Goal: Task Accomplishment & Management: Use online tool/utility

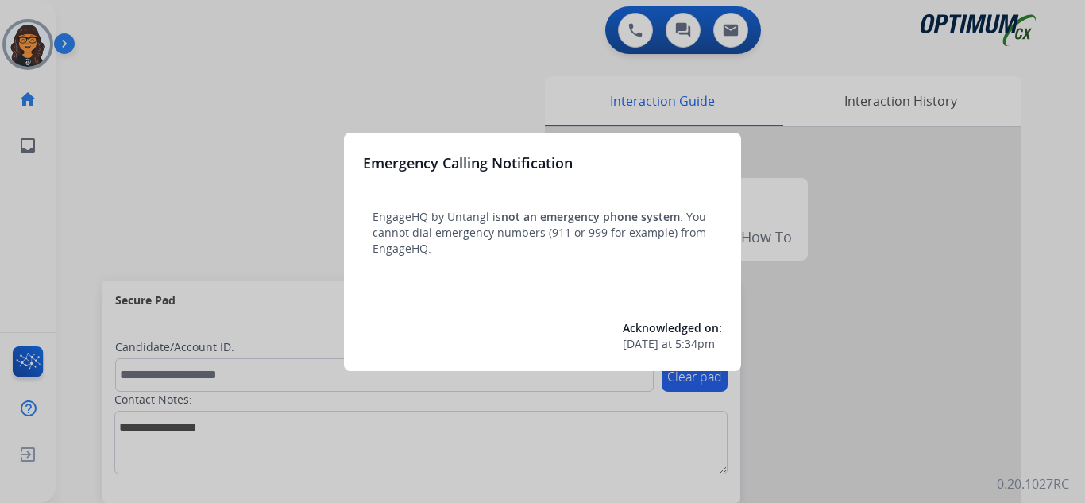
click at [115, 37] on div at bounding box center [542, 251] width 1085 height 503
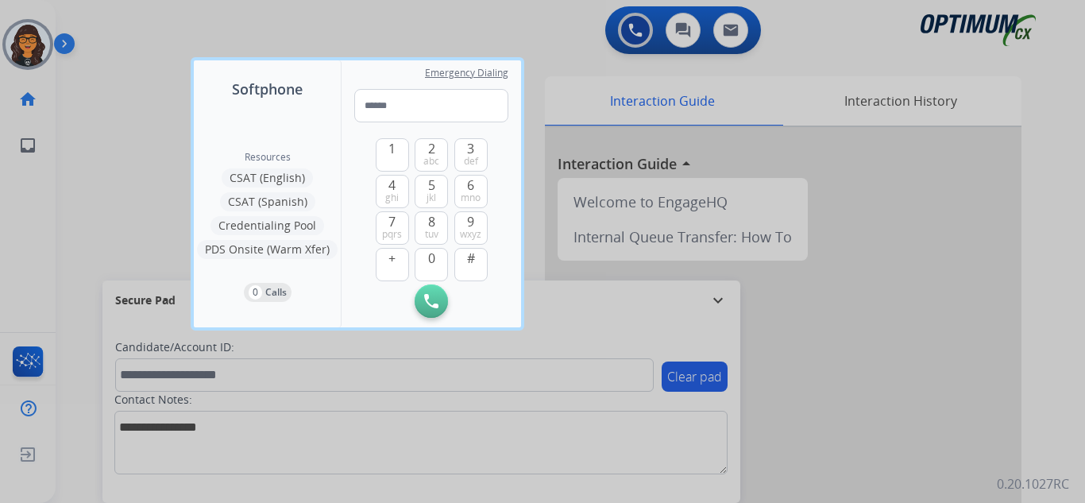
click at [115, 37] on div at bounding box center [542, 251] width 1085 height 503
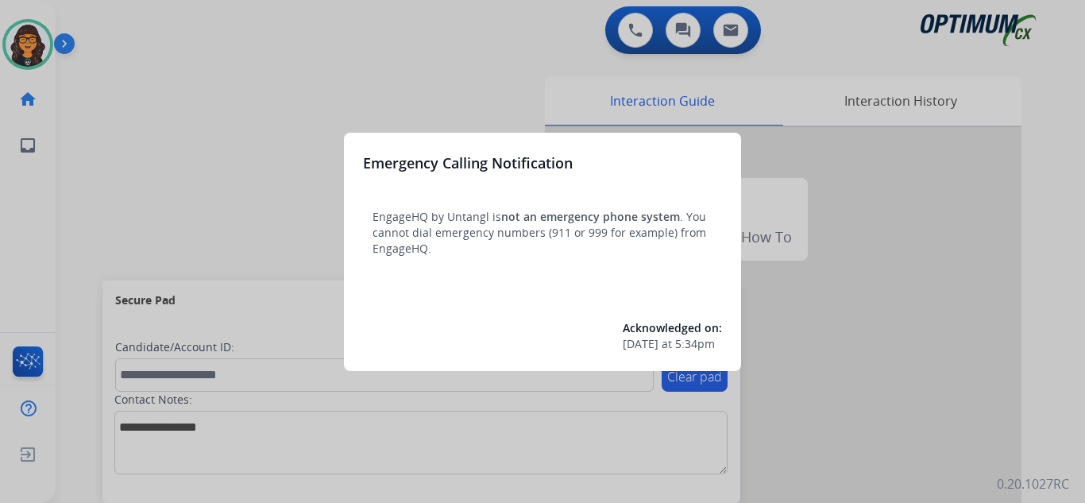
click at [114, 25] on div at bounding box center [542, 251] width 1085 height 503
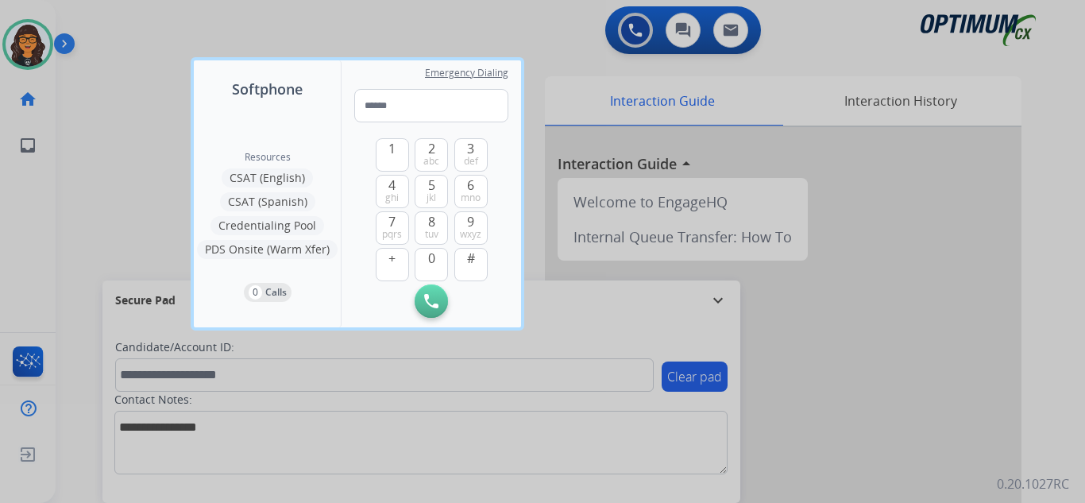
click at [114, 25] on div at bounding box center [542, 251] width 1085 height 503
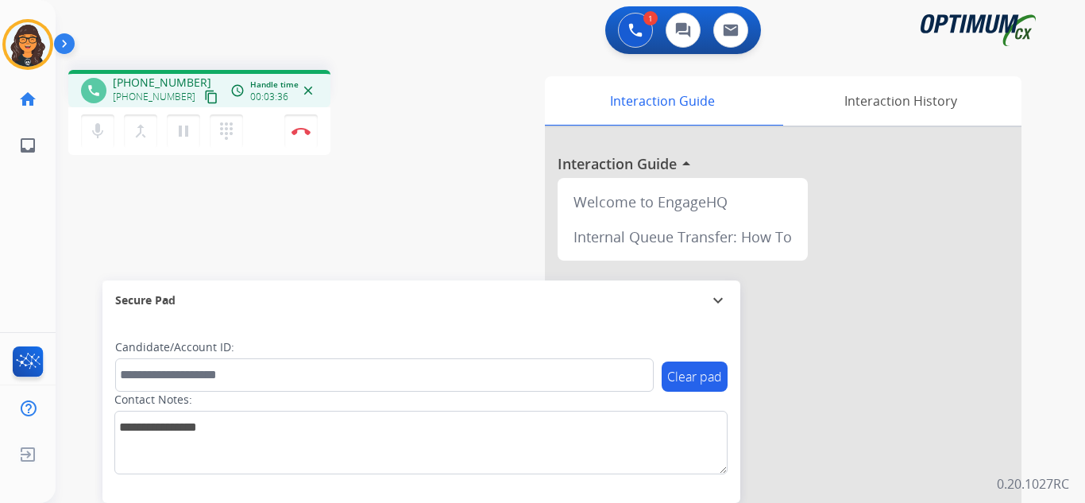
drag, startPoint x: 192, startPoint y: 95, endPoint x: 196, endPoint y: 68, distance: 27.3
click at [204, 95] on mat-icon "content_copy" at bounding box center [211, 97] width 14 height 14
click at [302, 126] on button "Disconnect" at bounding box center [300, 130] width 33 height 33
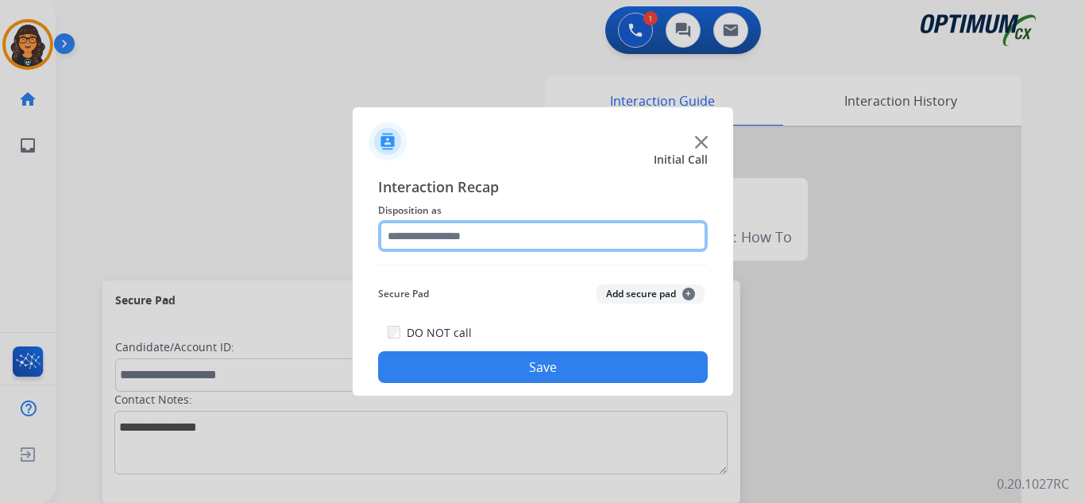
click at [419, 235] on input "text" at bounding box center [543, 236] width 330 height 32
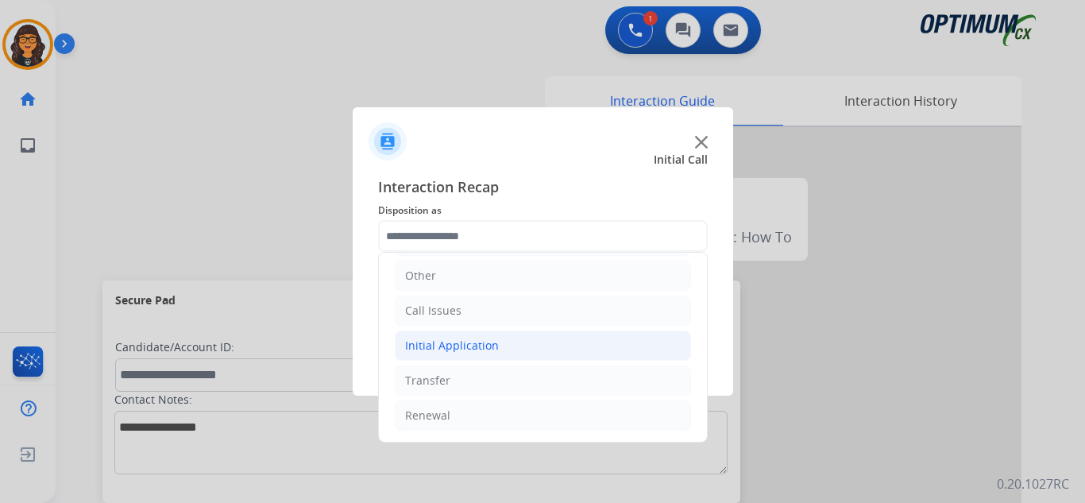
click at [476, 350] on div "Initial Application" at bounding box center [452, 346] width 94 height 16
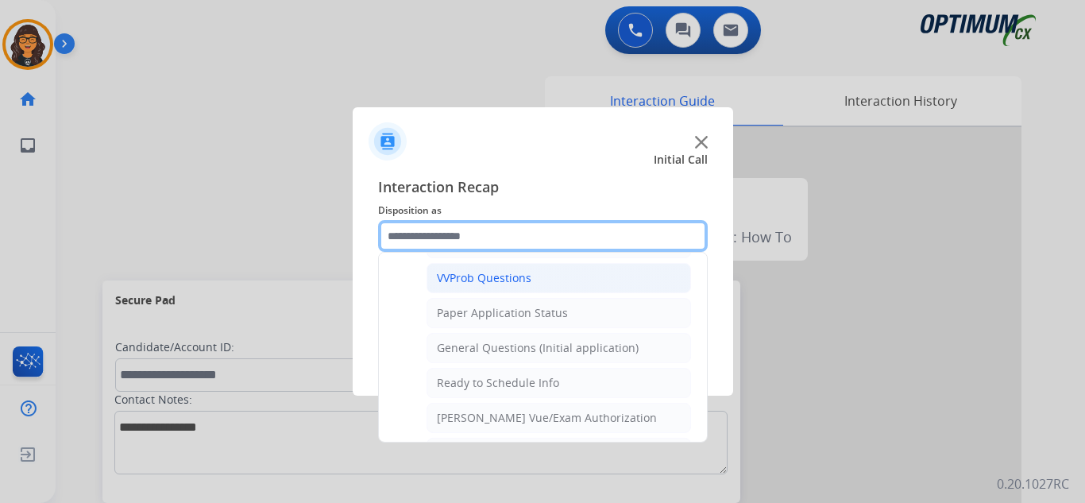
scroll to position [902, 0]
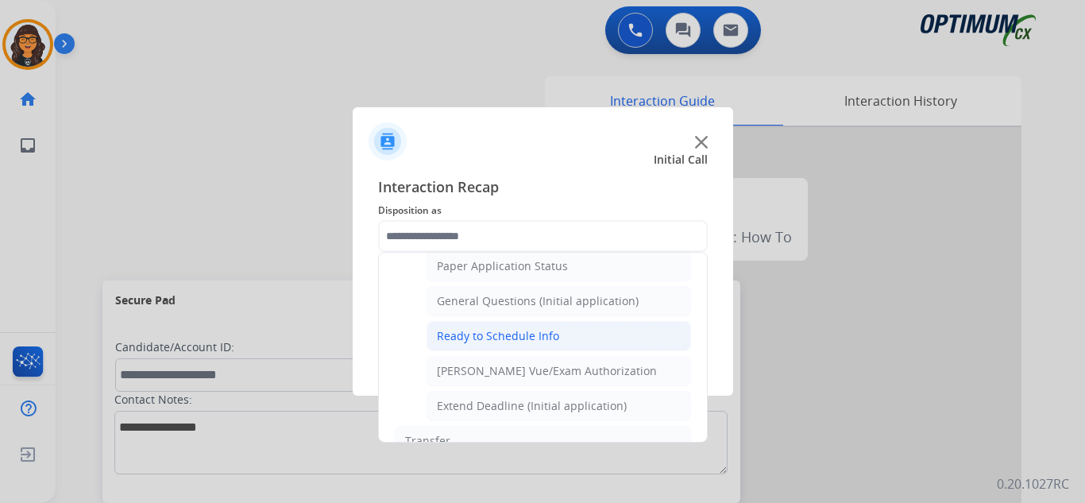
click at [508, 333] on div "Ready to Schedule Info" at bounding box center [498, 336] width 122 height 16
type input "**********"
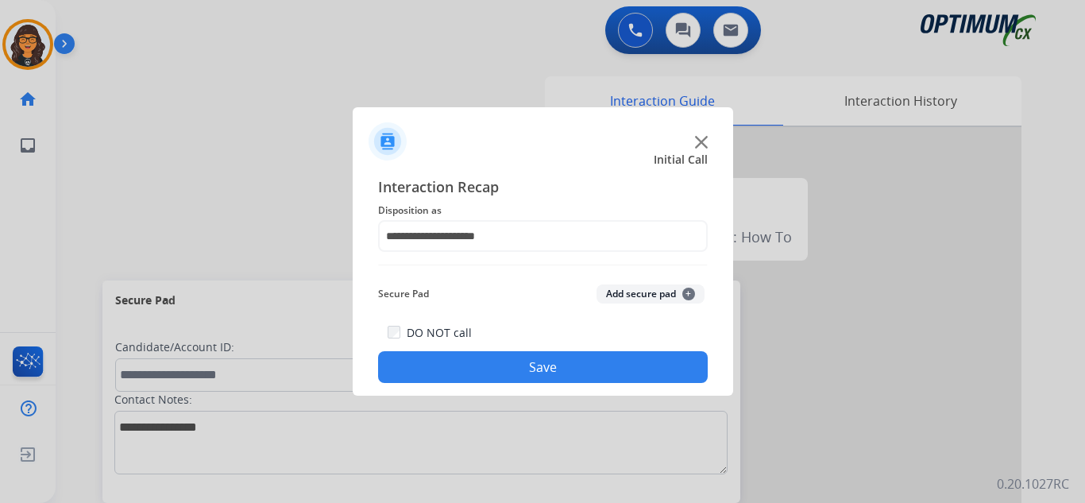
drag, startPoint x: 512, startPoint y: 360, endPoint x: 473, endPoint y: 321, distance: 54.5
click at [512, 359] on button "Save" at bounding box center [543, 367] width 330 height 32
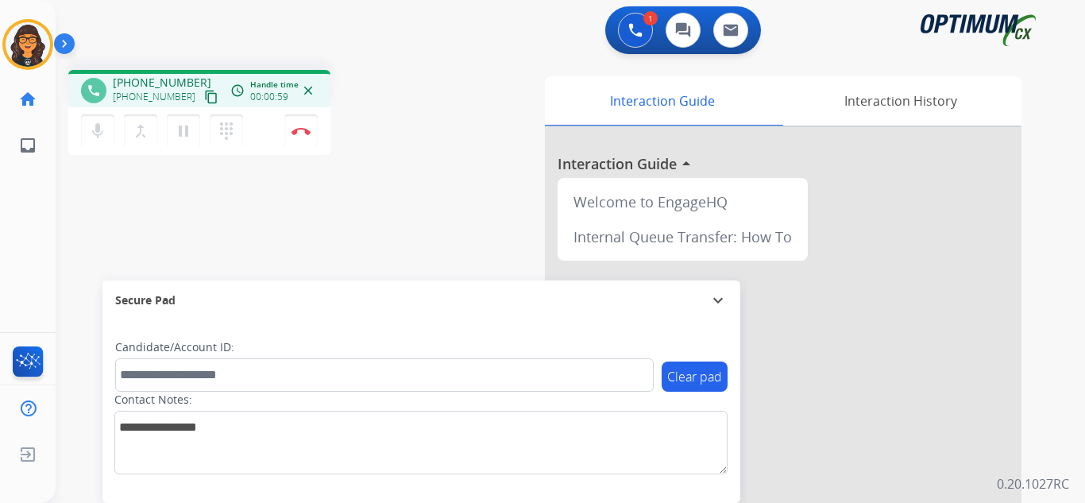
click at [204, 97] on mat-icon "content_copy" at bounding box center [211, 97] width 14 height 14
click at [310, 120] on button "Disconnect" at bounding box center [300, 130] width 33 height 33
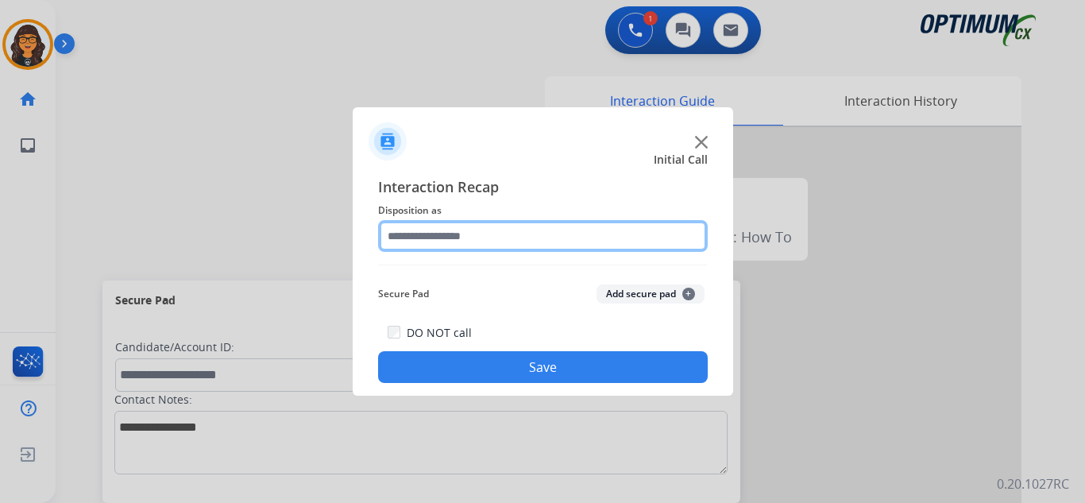
click at [446, 237] on input "text" at bounding box center [543, 236] width 330 height 32
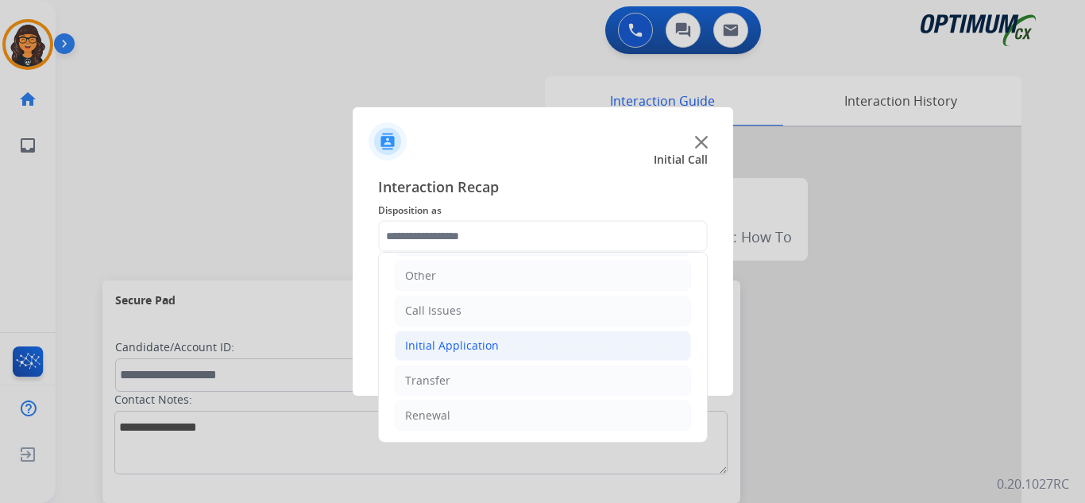
click at [468, 352] on div "Initial Application" at bounding box center [452, 346] width 94 height 16
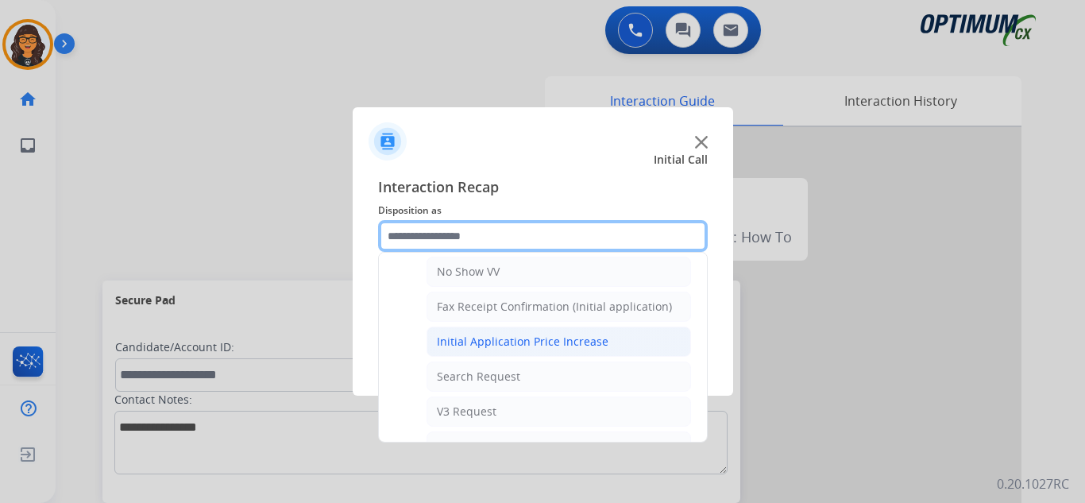
scroll to position [505, 0]
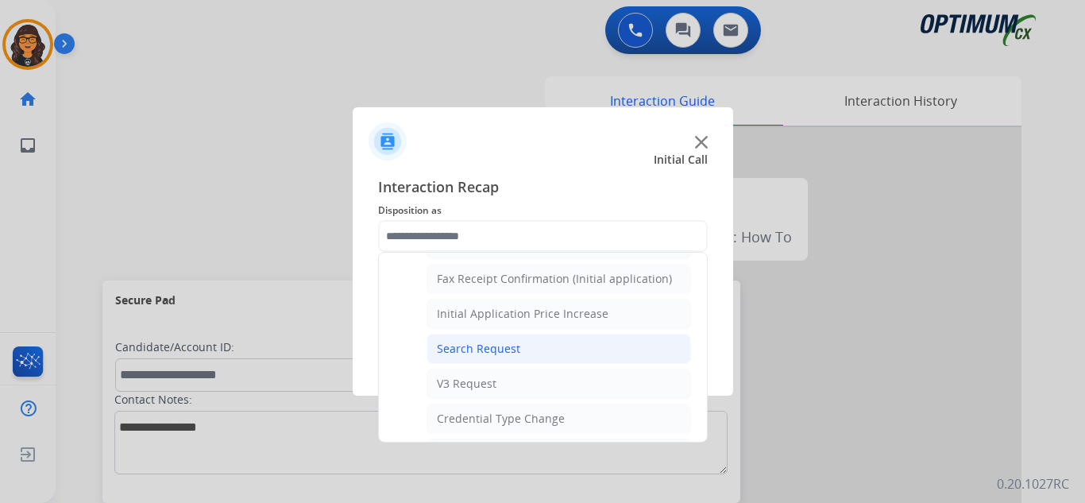
click at [493, 349] on div "Search Request" at bounding box center [478, 349] width 83 height 16
type input "**********"
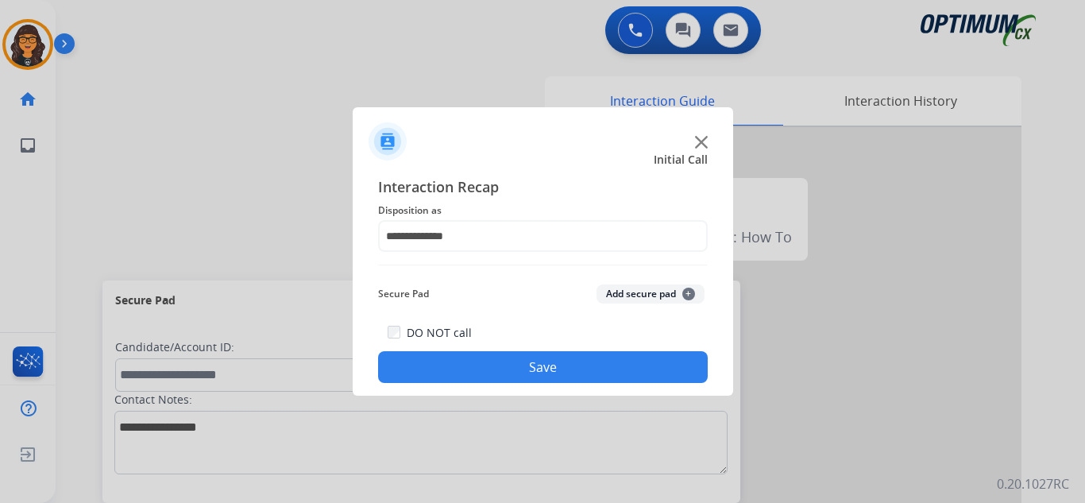
click at [509, 373] on button "Save" at bounding box center [543, 367] width 330 height 32
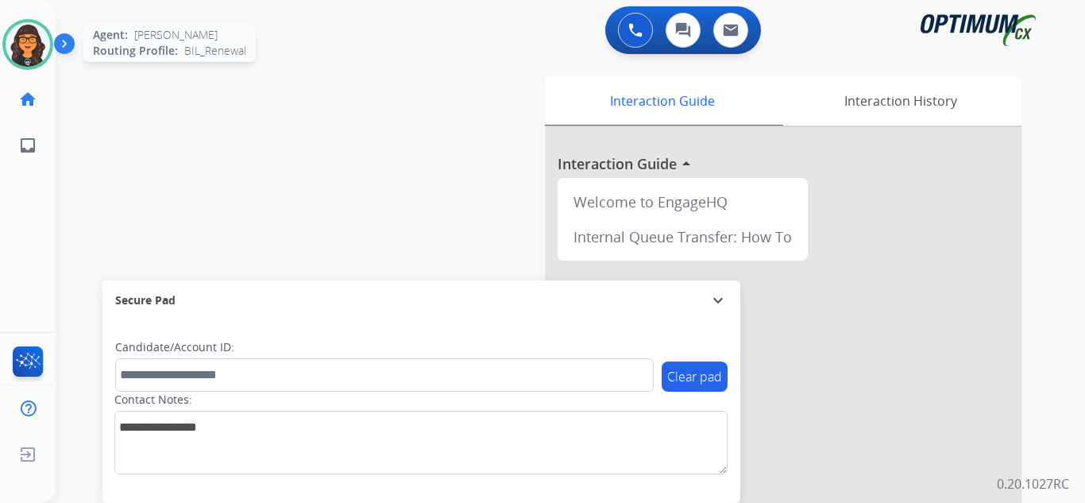
click at [16, 52] on img at bounding box center [28, 44] width 44 height 44
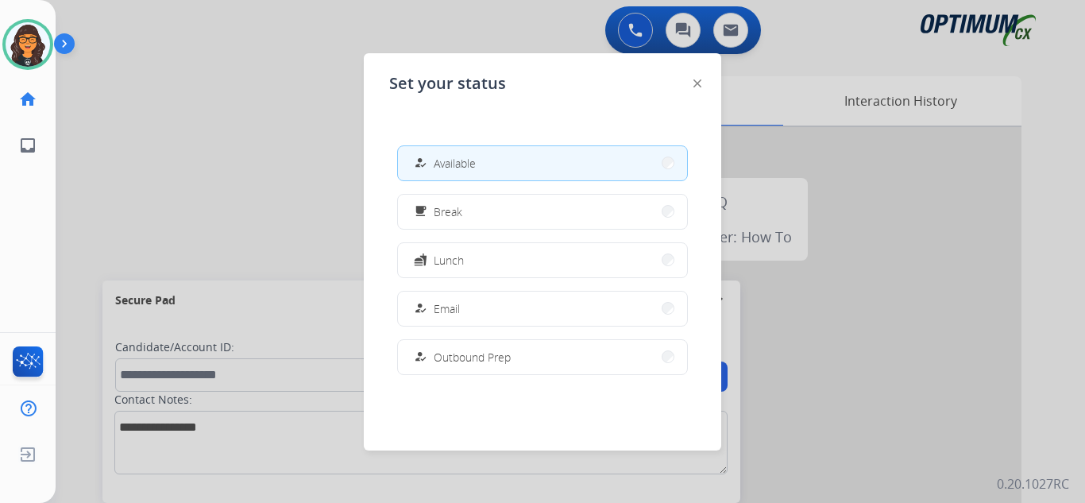
click at [439, 216] on span "Break" at bounding box center [448, 211] width 29 height 17
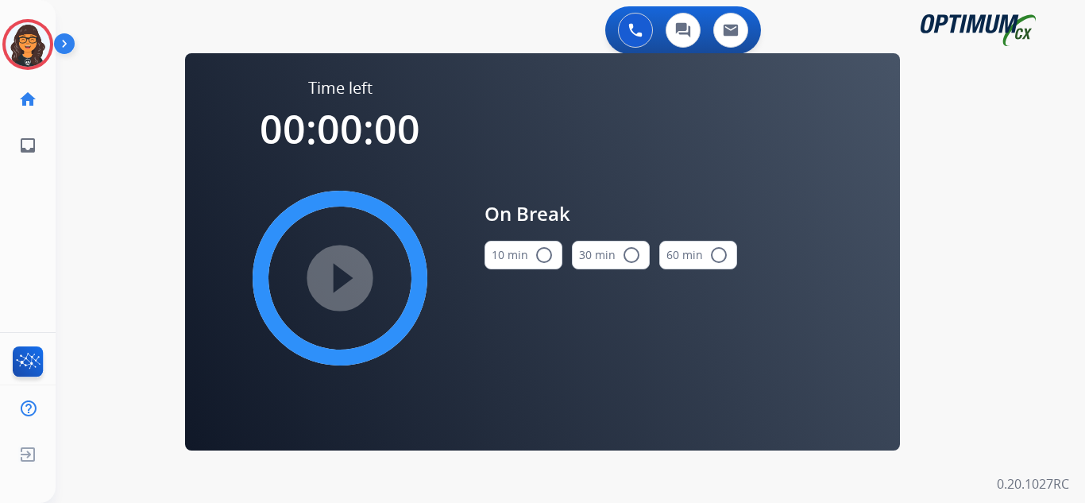
click at [541, 260] on mat-icon "radio_button_unchecked" at bounding box center [544, 254] width 19 height 19
click at [334, 272] on mat-icon "play_circle_filled" at bounding box center [339, 278] width 19 height 19
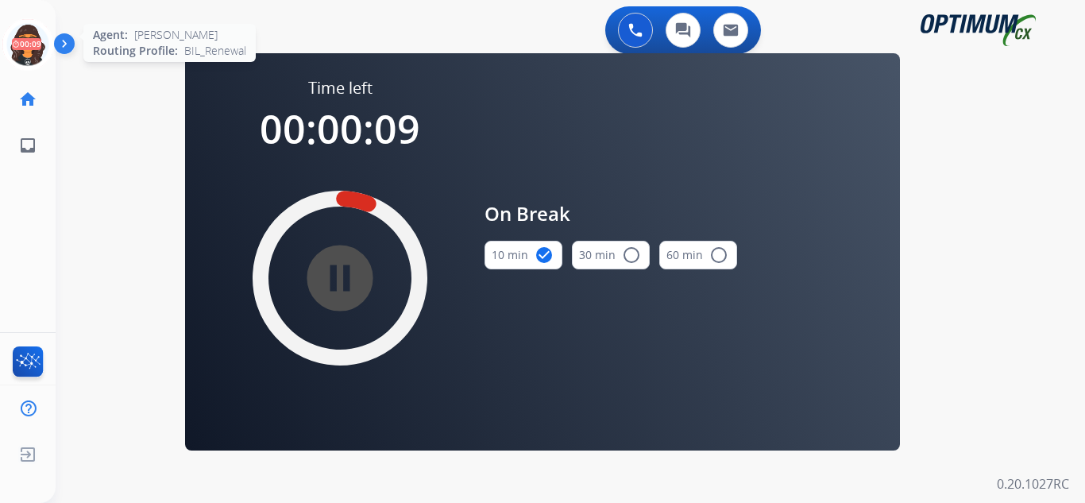
click at [19, 47] on icon at bounding box center [28, 45] width 52 height 52
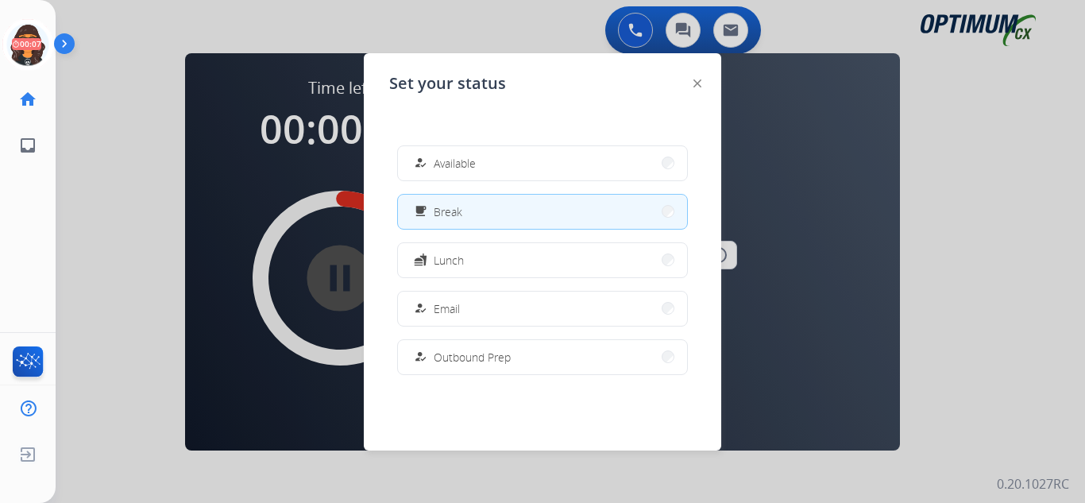
drag, startPoint x: 449, startPoint y: 160, endPoint x: 312, endPoint y: 137, distance: 138.6
click at [448, 160] on span "Available" at bounding box center [455, 163] width 42 height 17
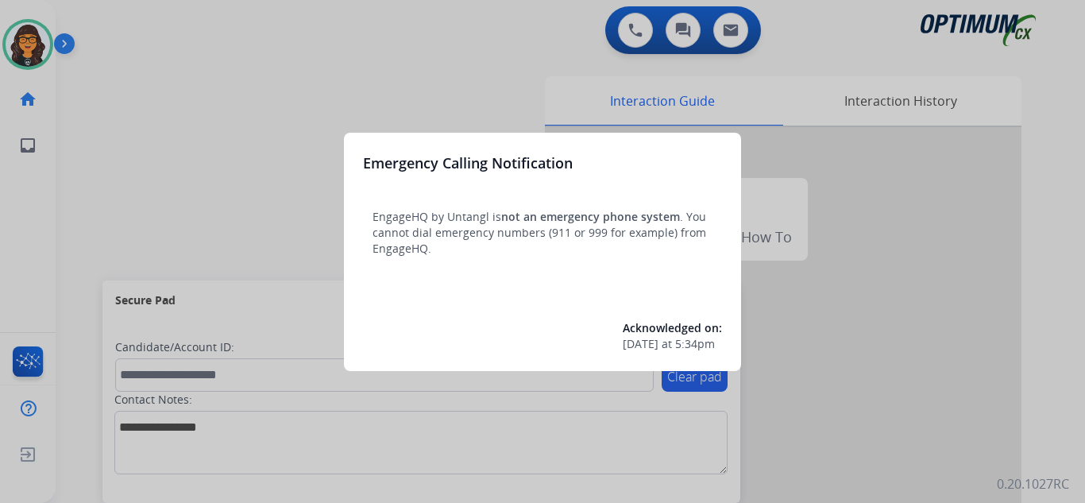
click at [108, 21] on div at bounding box center [542, 251] width 1085 height 503
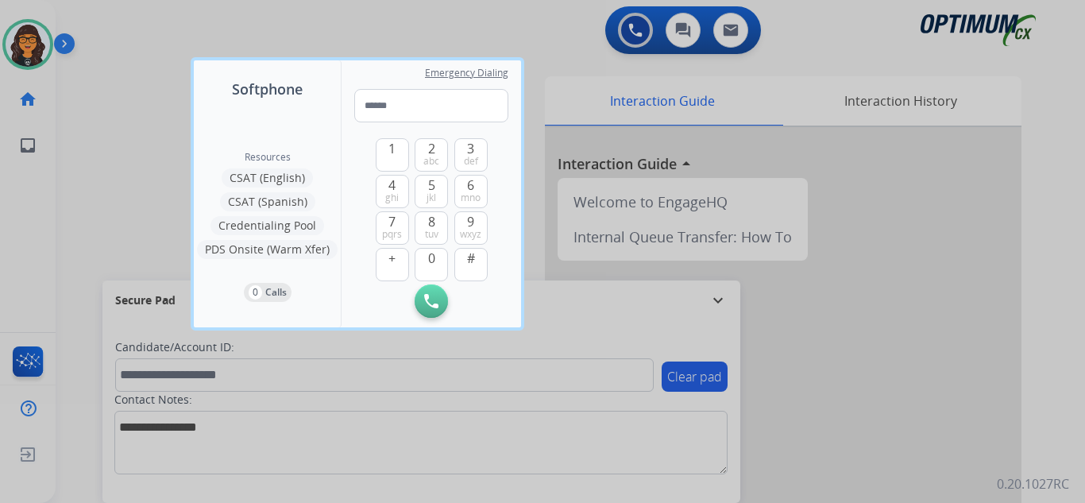
click at [108, 21] on div at bounding box center [542, 251] width 1085 height 503
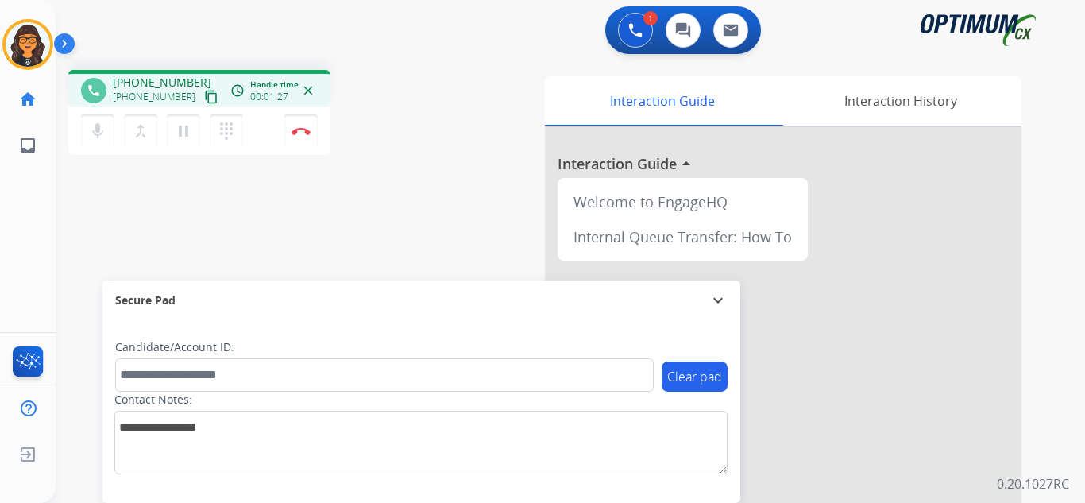
click at [204, 93] on mat-icon "content_copy" at bounding box center [211, 97] width 14 height 14
click at [303, 127] on img at bounding box center [301, 131] width 19 height 8
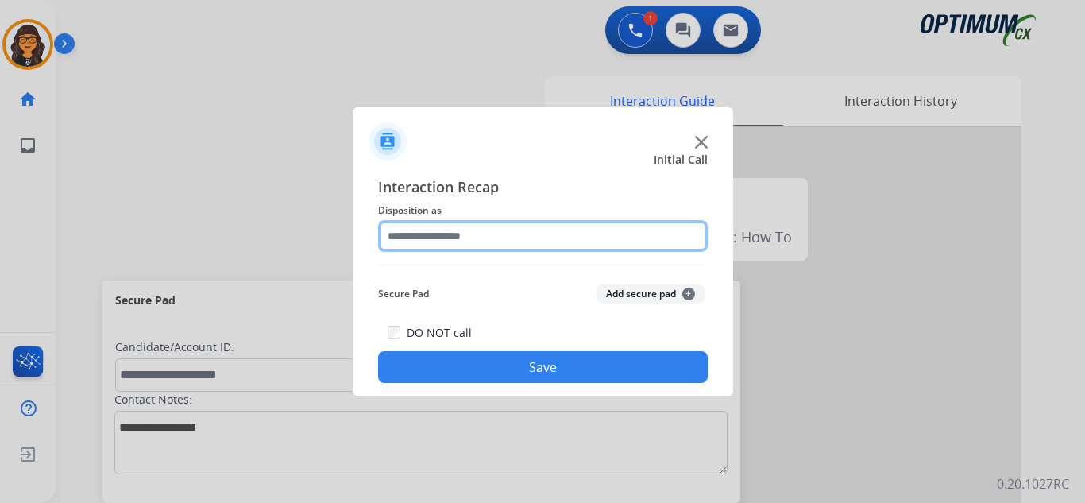
click at [457, 239] on input "text" at bounding box center [543, 236] width 330 height 32
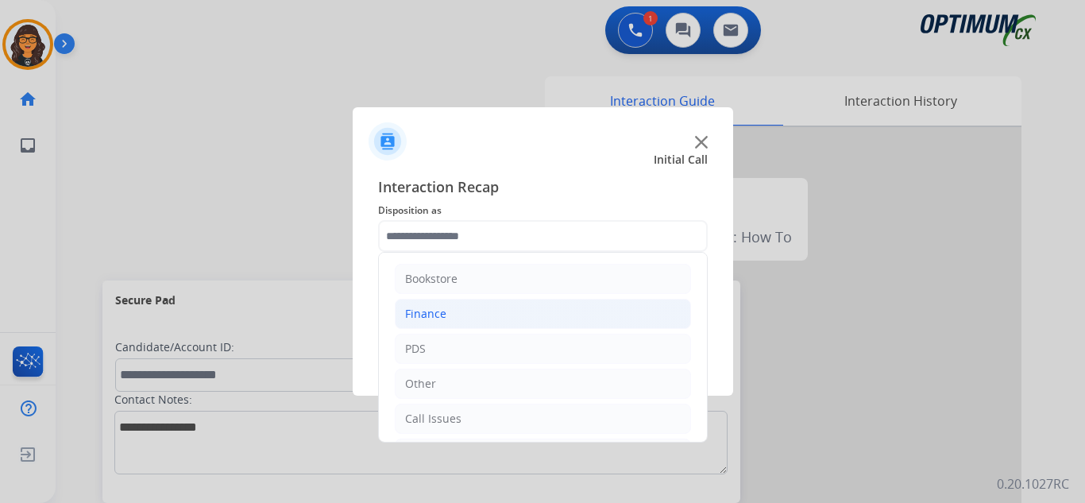
click at [437, 310] on div "Finance" at bounding box center [425, 314] width 41 height 16
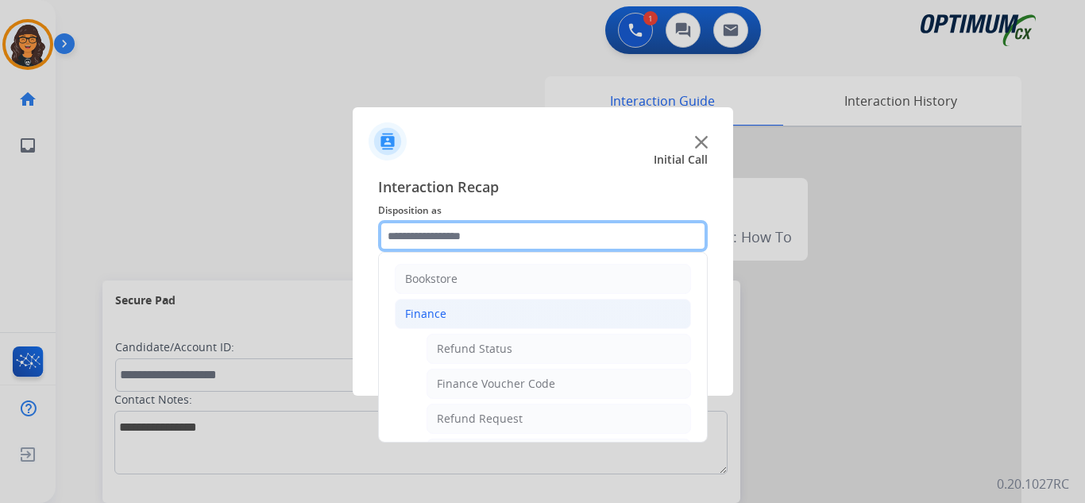
scroll to position [79, 0]
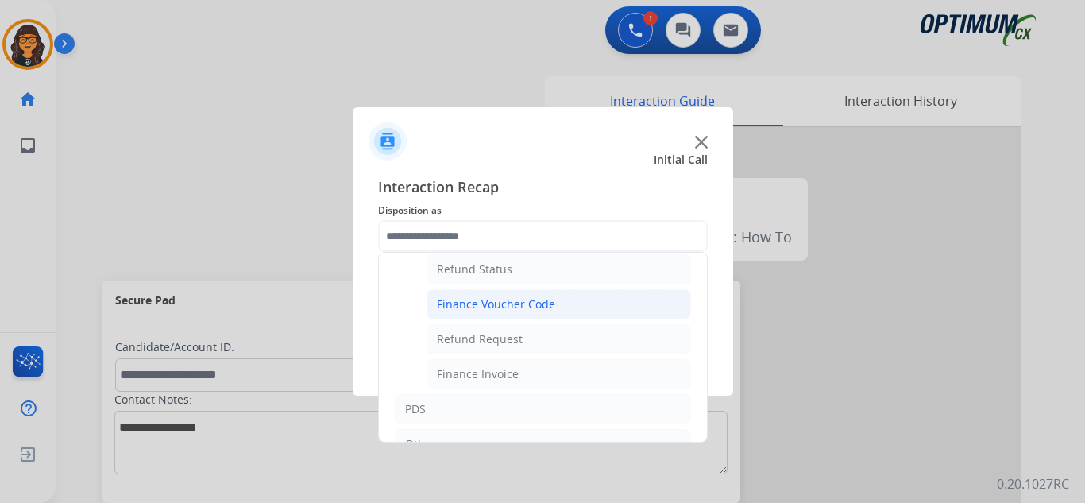
click at [497, 300] on div "Finance Voucher Code" at bounding box center [496, 304] width 118 height 16
type input "**********"
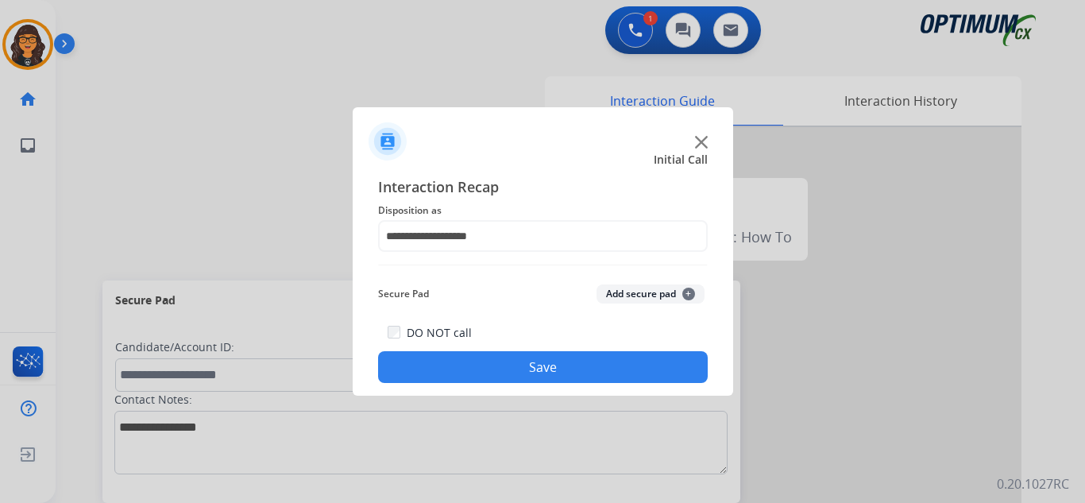
click at [525, 364] on button "Save" at bounding box center [543, 367] width 330 height 32
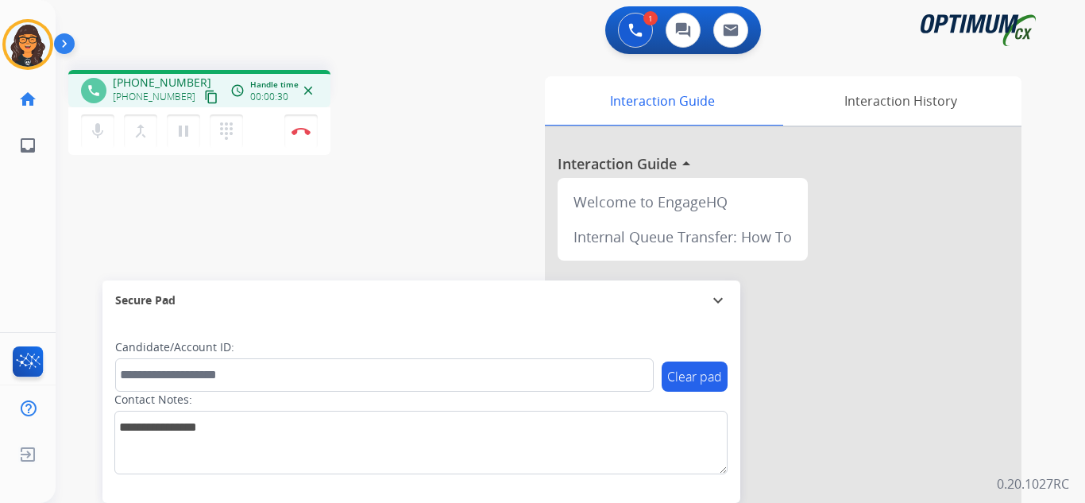
click at [204, 93] on mat-icon "content_copy" at bounding box center [211, 97] width 14 height 14
click at [299, 138] on button "Disconnect" at bounding box center [300, 130] width 33 height 33
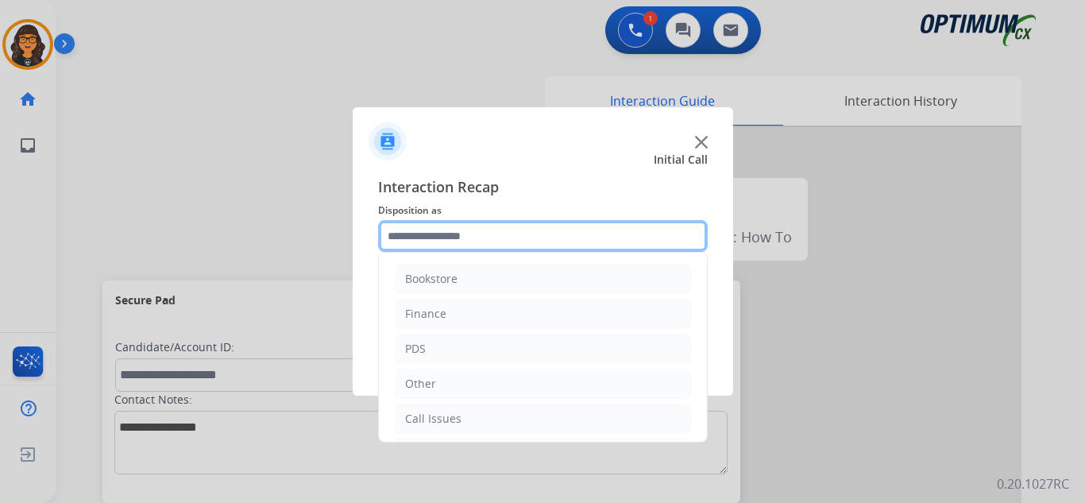
click at [421, 223] on input "text" at bounding box center [543, 236] width 330 height 32
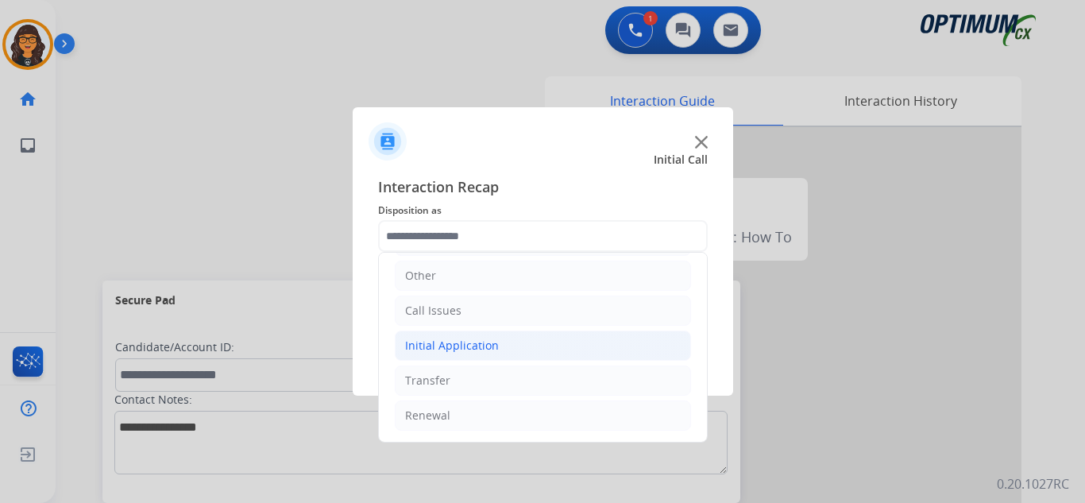
click at [449, 347] on div "Initial Application" at bounding box center [452, 346] width 94 height 16
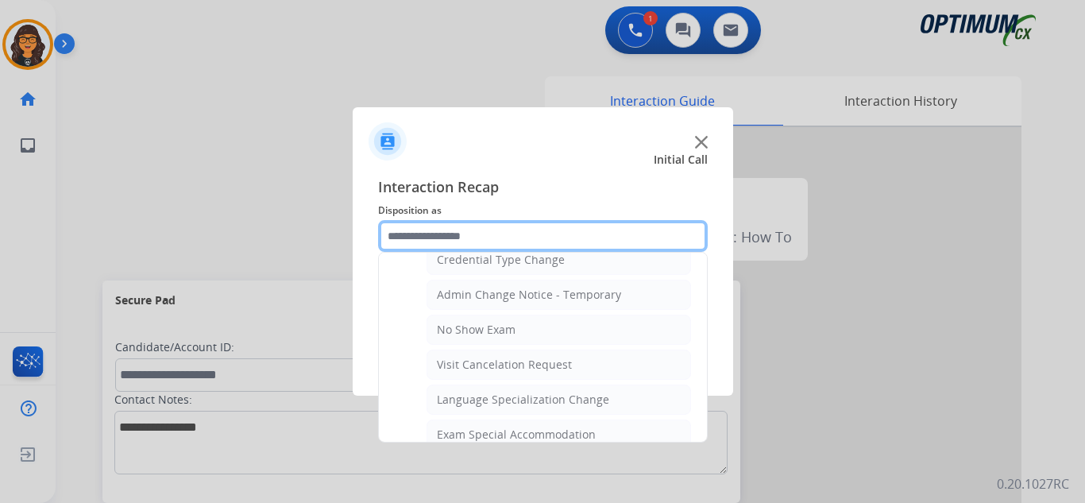
click at [469, 231] on input "text" at bounding box center [543, 236] width 330 height 32
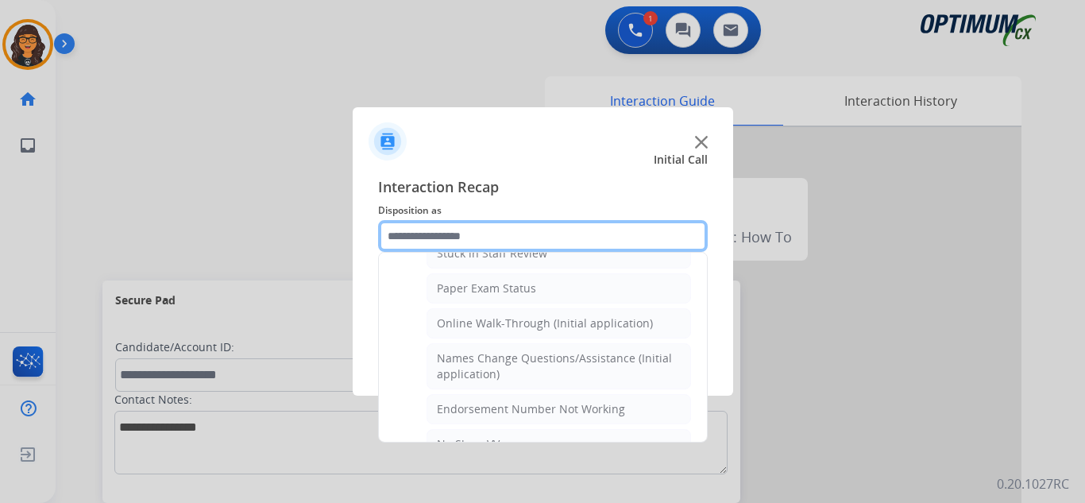
scroll to position [108, 0]
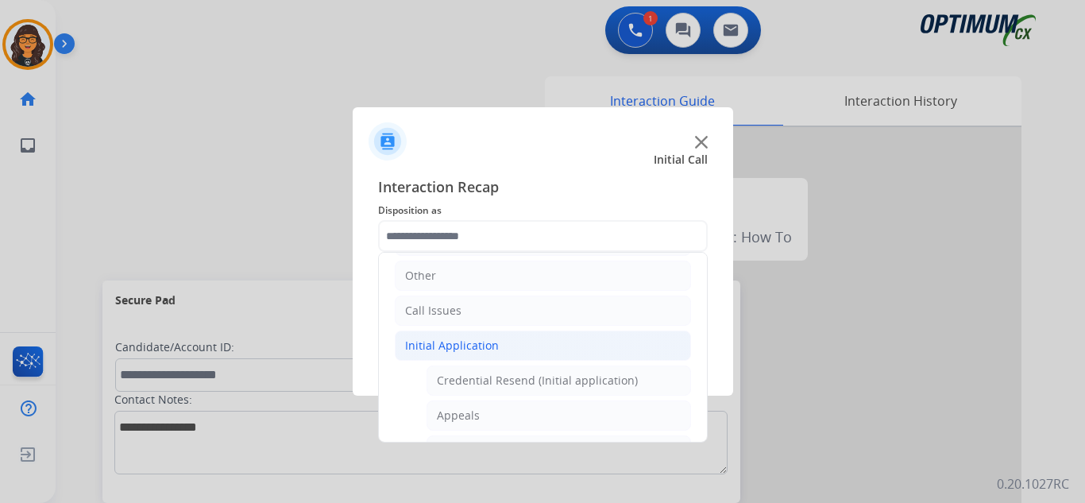
click at [437, 346] on div "Initial Application" at bounding box center [452, 346] width 94 height 16
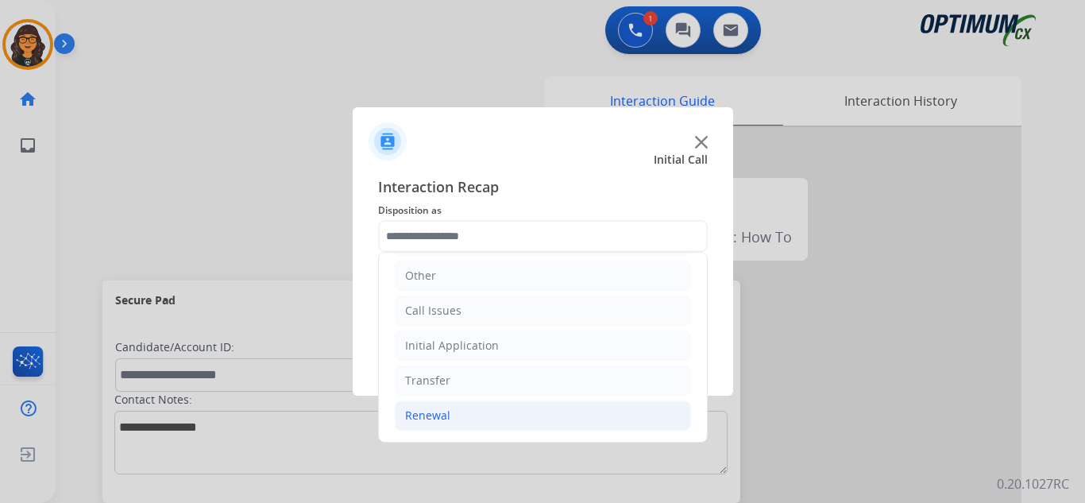
click at [430, 412] on div "Renewal" at bounding box center [427, 416] width 45 height 16
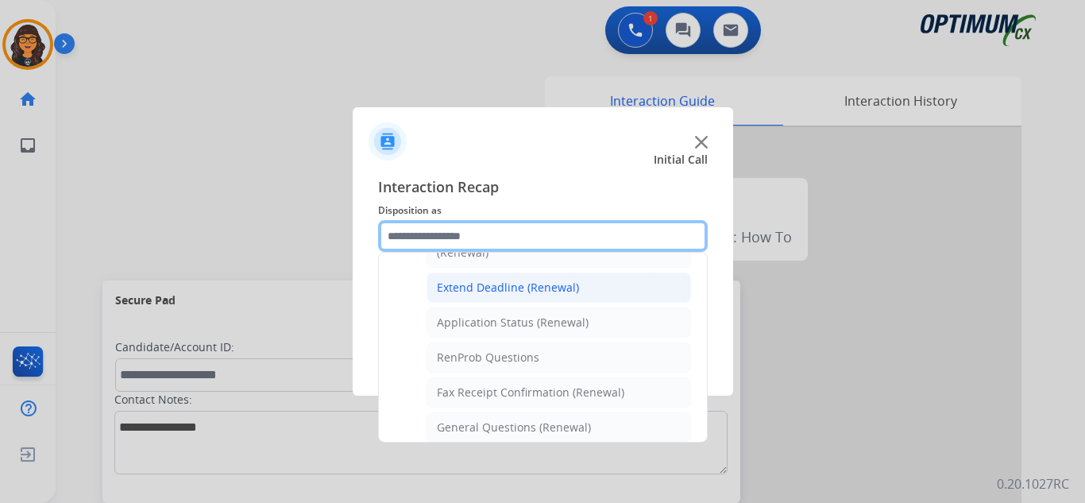
scroll to position [346, 0]
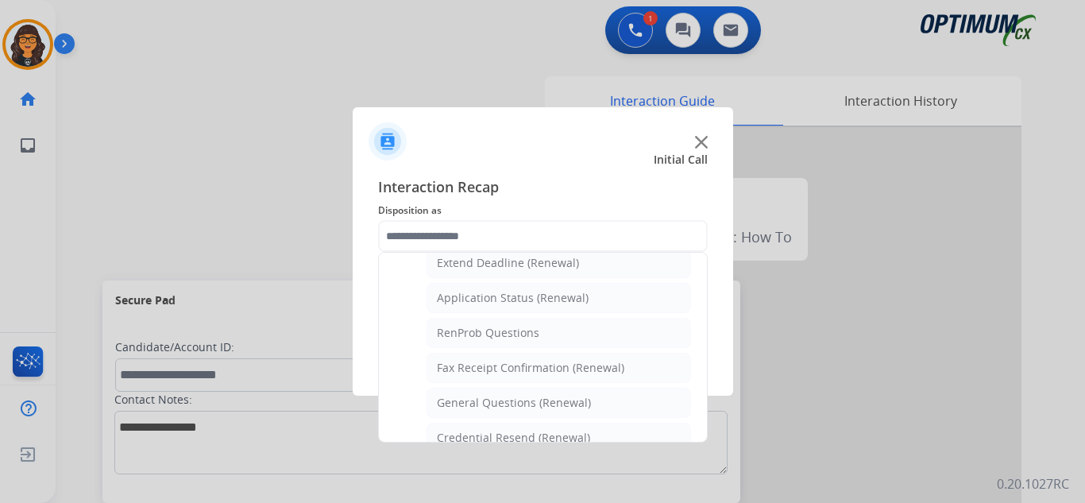
click at [497, 402] on div "General Questions (Renewal)" at bounding box center [514, 403] width 154 height 16
type input "**********"
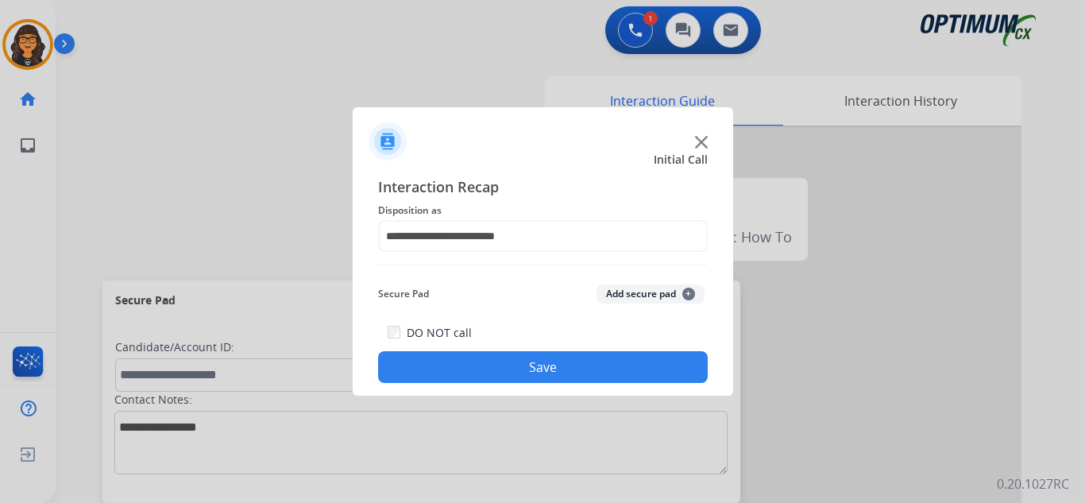
click at [500, 380] on button "Save" at bounding box center [543, 367] width 330 height 32
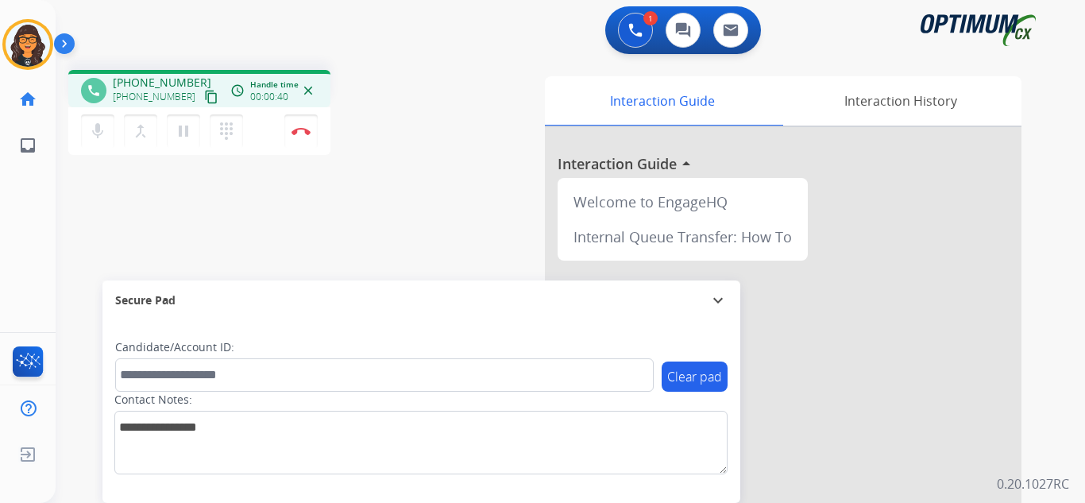
click at [204, 93] on mat-icon "content_copy" at bounding box center [211, 97] width 14 height 14
click at [299, 127] on img at bounding box center [301, 131] width 19 height 8
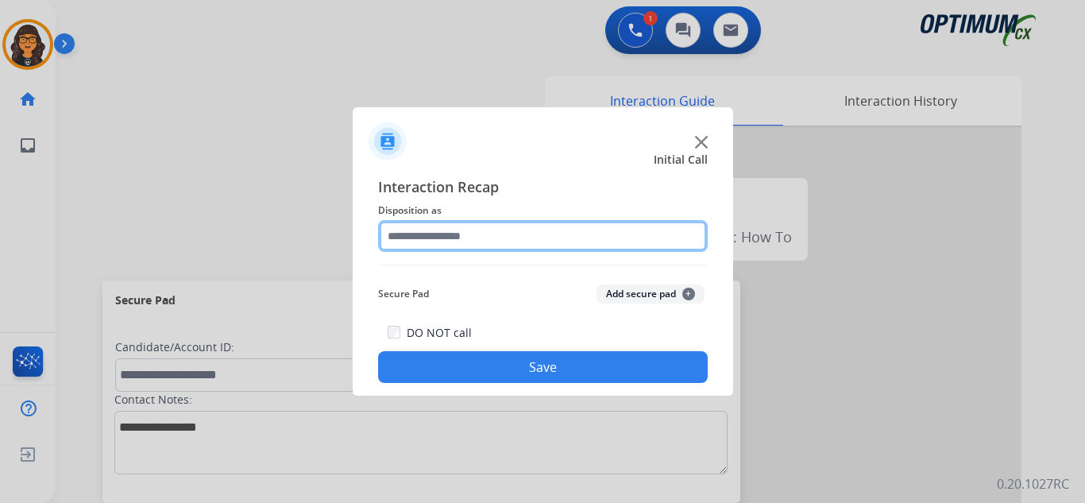
click at [412, 234] on input "text" at bounding box center [543, 236] width 330 height 32
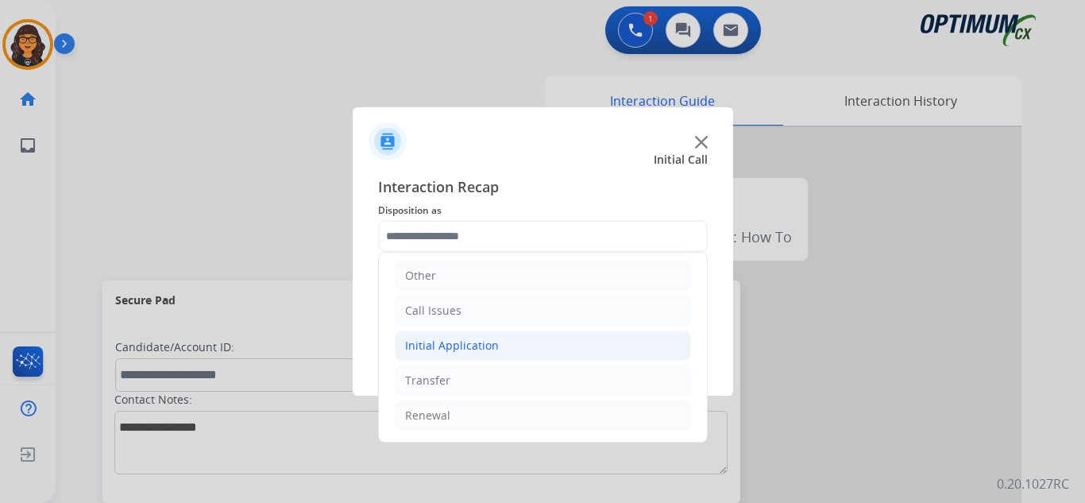
click at [478, 349] on div "Initial Application" at bounding box center [452, 346] width 94 height 16
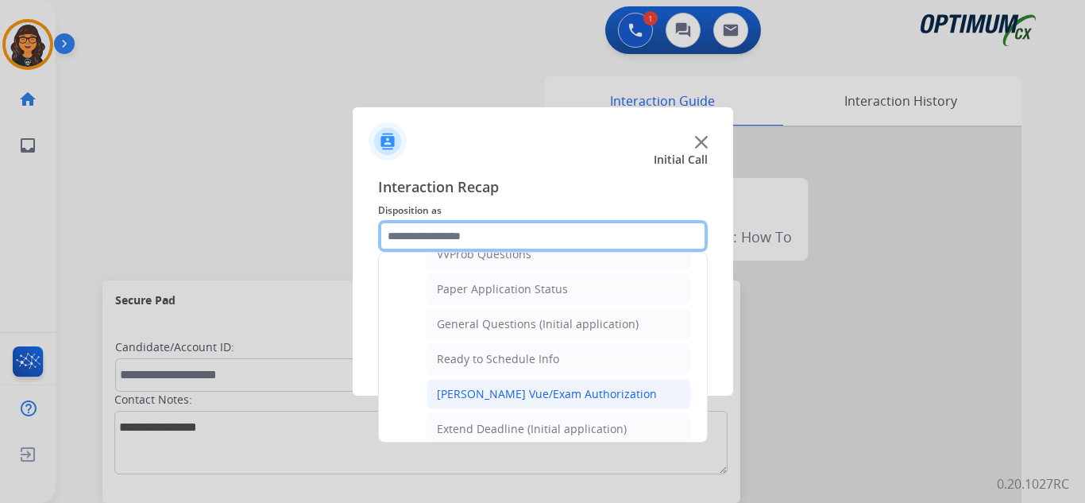
scroll to position [902, 0]
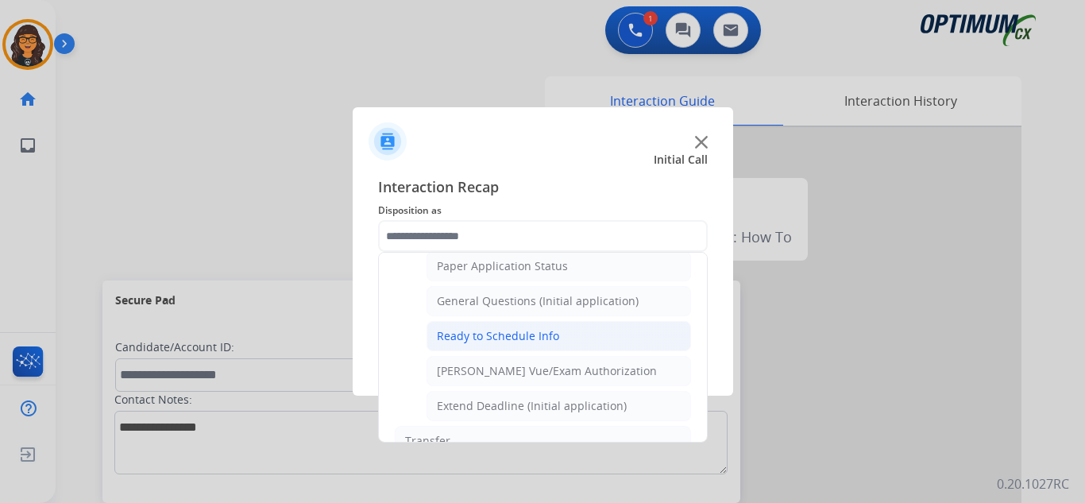
click at [546, 334] on div "Ready to Schedule Info" at bounding box center [498, 336] width 122 height 16
type input "**********"
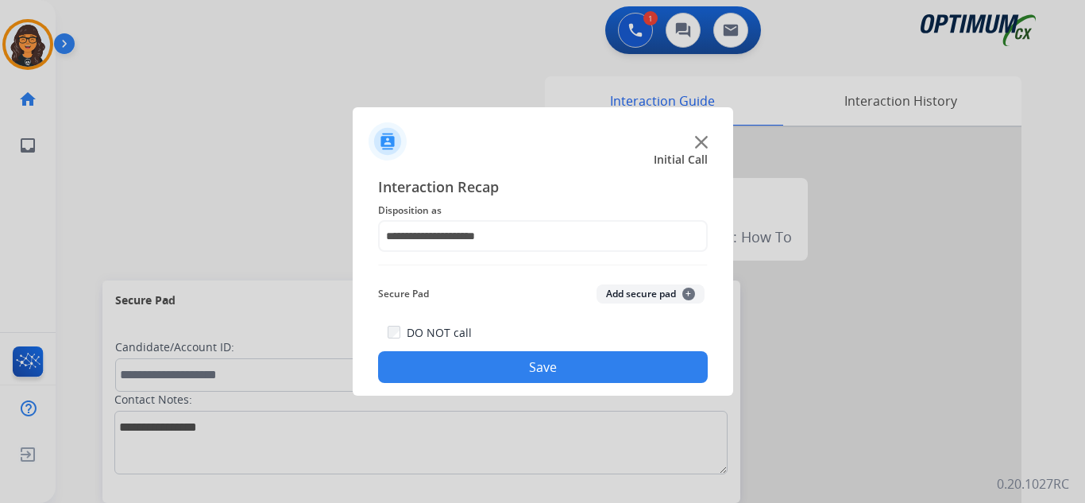
click at [551, 372] on button "Save" at bounding box center [543, 367] width 330 height 32
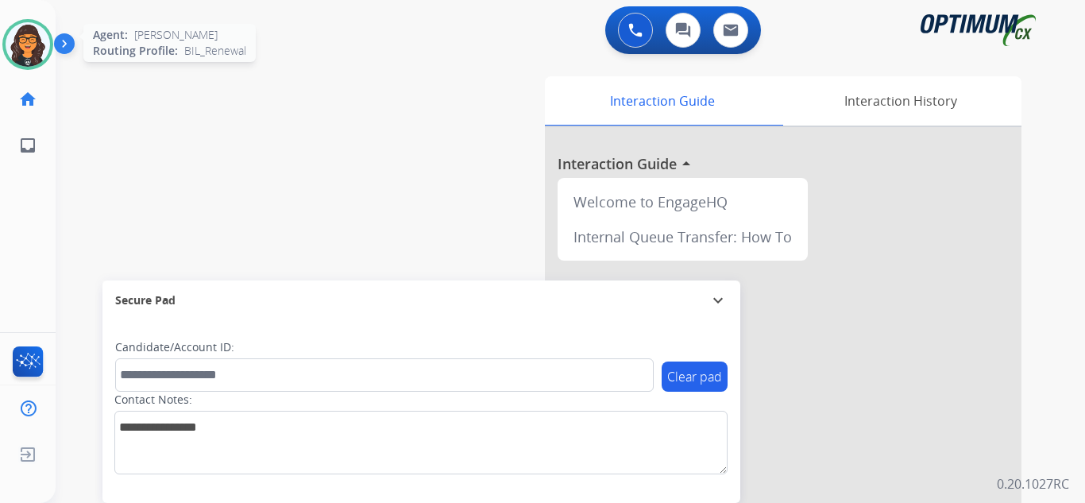
click at [36, 28] on img at bounding box center [28, 44] width 44 height 44
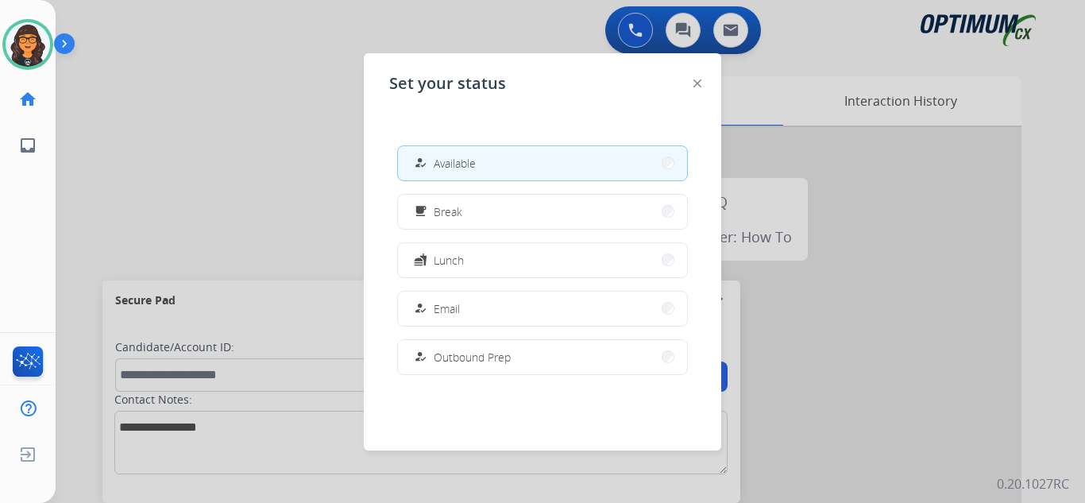
click at [477, 234] on div "how_to_reg Available free_breakfast Break fastfood Lunch how_to_reg Email how_t…" at bounding box center [542, 260] width 307 height 254
click at [480, 251] on button "fastfood Lunch" at bounding box center [542, 260] width 289 height 34
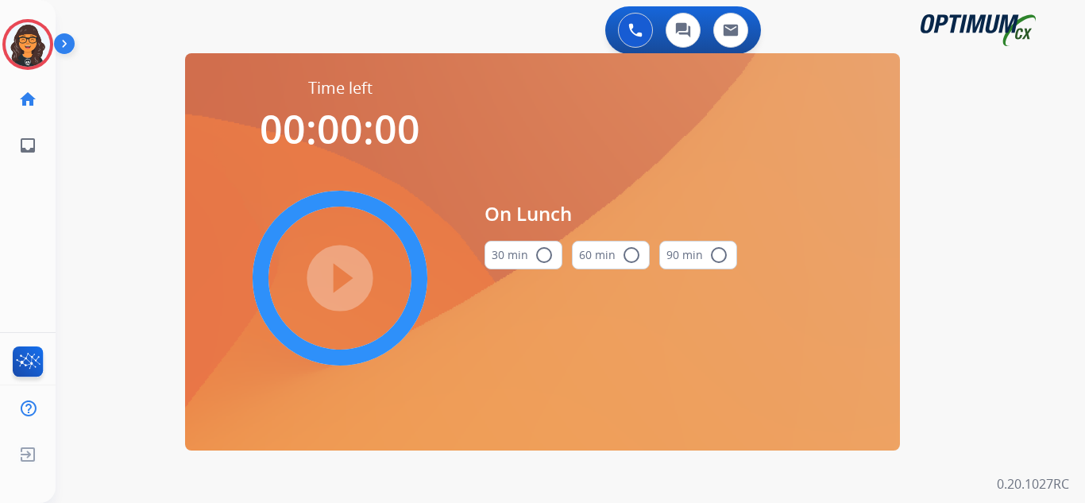
click at [515, 256] on button "30 min radio_button_unchecked" at bounding box center [524, 255] width 78 height 29
click at [334, 278] on mat-icon "play_circle_filled" at bounding box center [339, 278] width 19 height 19
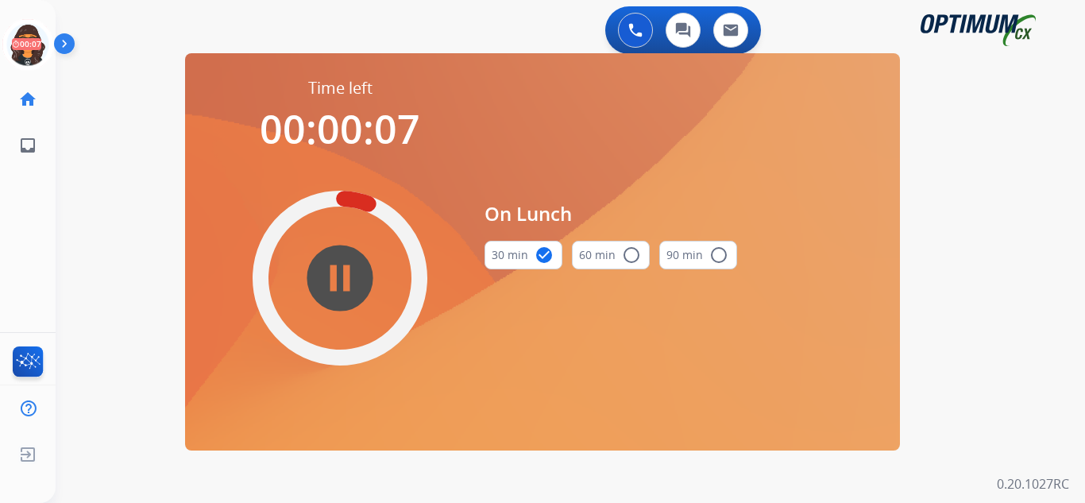
drag, startPoint x: 23, startPoint y: 44, endPoint x: 57, endPoint y: 48, distance: 34.4
click at [23, 44] on icon at bounding box center [28, 45] width 52 height 52
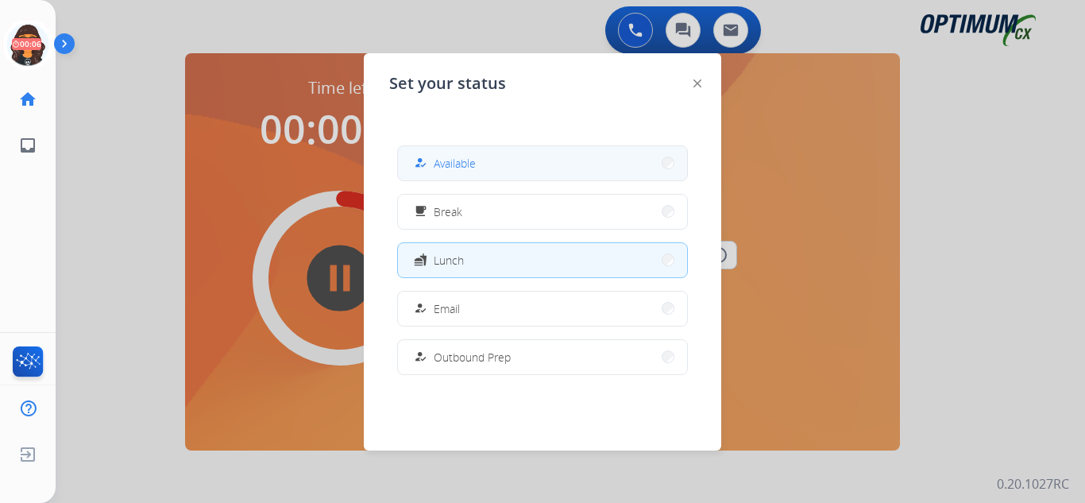
click at [447, 164] on span "Available" at bounding box center [455, 163] width 42 height 17
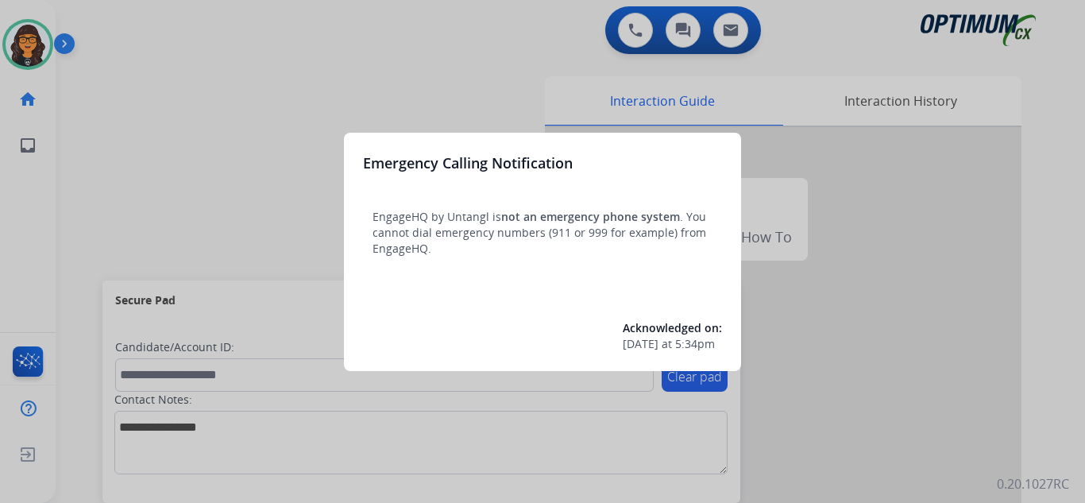
click at [113, 17] on div at bounding box center [542, 251] width 1085 height 503
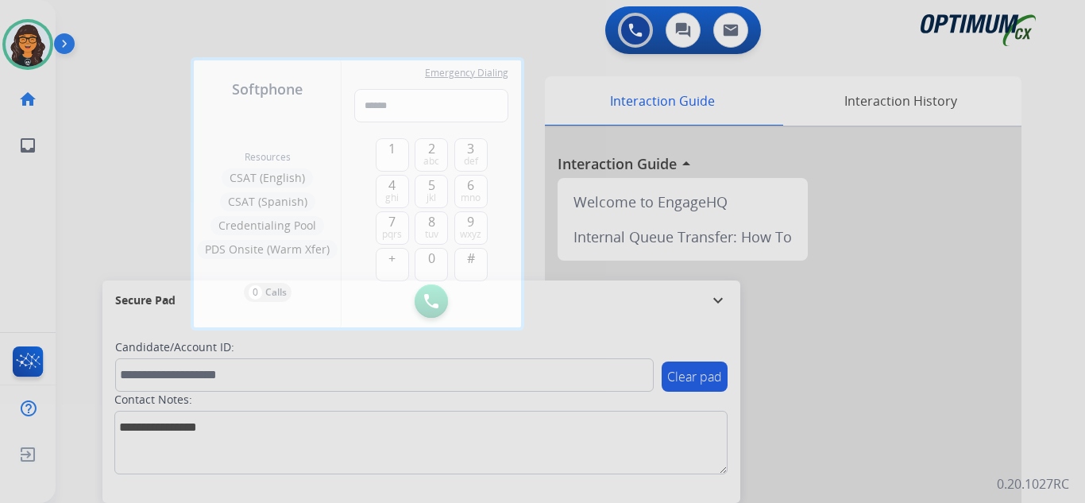
click at [113, 17] on div at bounding box center [542, 251] width 1085 height 503
